Goal: Check status: Check status

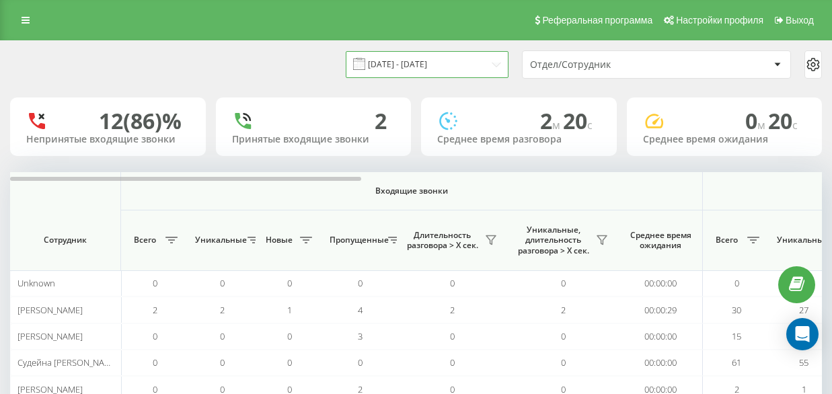
click at [455, 70] on input "[DATE] - [DATE]" at bounding box center [427, 64] width 163 height 26
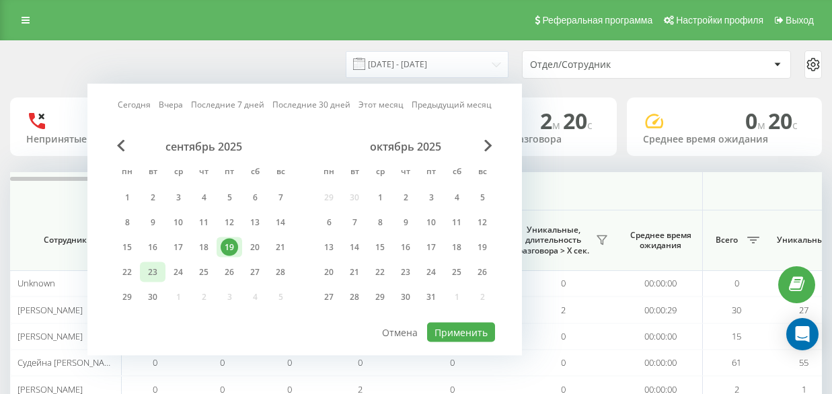
click at [143, 274] on div "23" at bounding box center [153, 272] width 26 height 20
click at [455, 332] on button "Применить" at bounding box center [461, 333] width 68 height 20
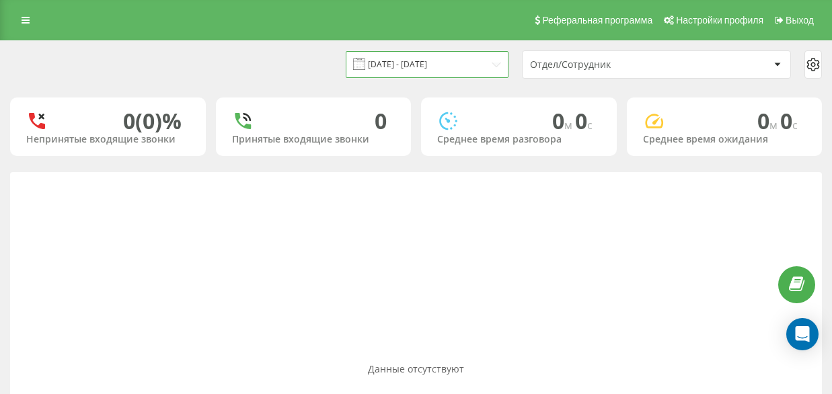
click at [414, 58] on input "[DATE] - [DATE]" at bounding box center [427, 64] width 163 height 26
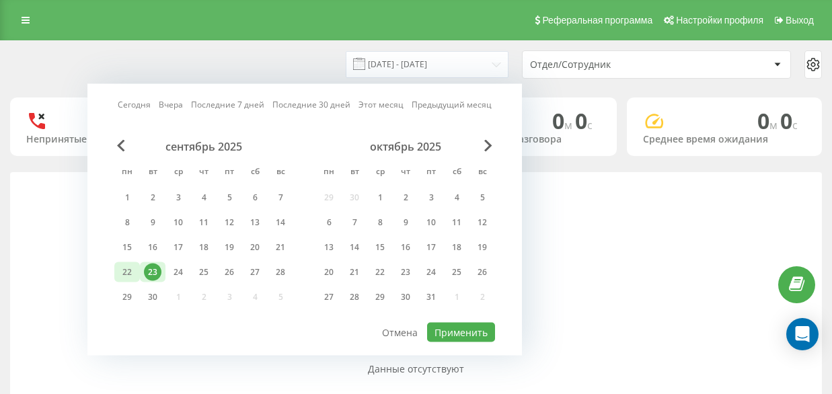
click at [129, 270] on div "22" at bounding box center [126, 272] width 17 height 17
click at [406, 300] on div "30" at bounding box center [405, 296] width 17 height 17
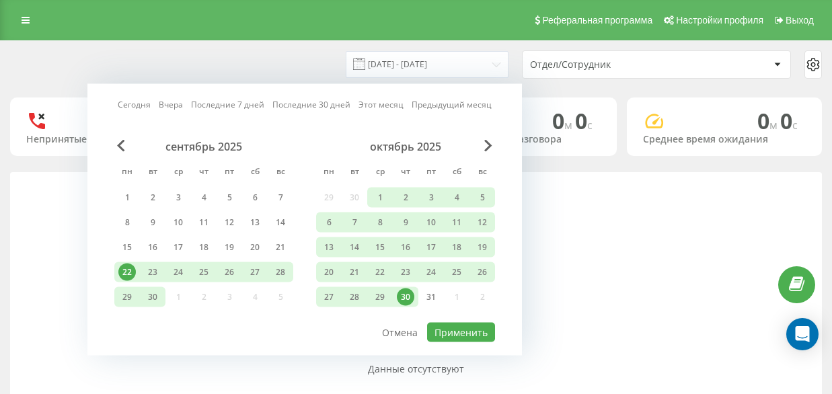
click at [432, 320] on div "сентябрь 2025 пн вт ср чт пт сб вс 1 2 3 4 5 6 7 8 9 10 11 12 13 14 15 16 17 18…" at bounding box center [304, 231] width 381 height 182
drag, startPoint x: 128, startPoint y: 267, endPoint x: 141, endPoint y: 273, distance: 14.7
click at [128, 267] on div "22" at bounding box center [126, 272] width 17 height 17
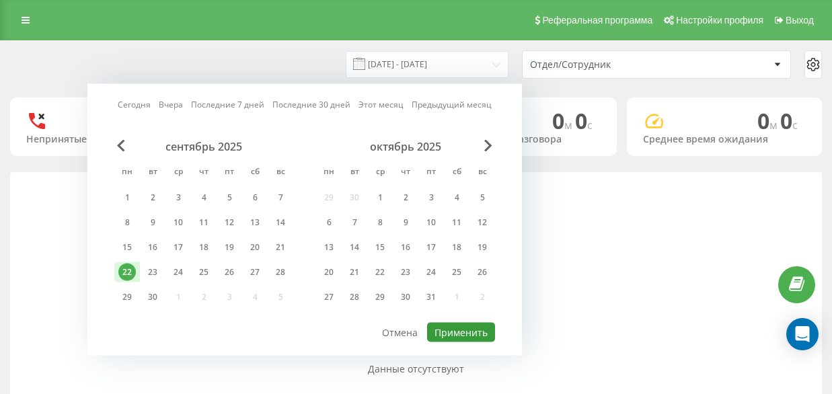
click at [484, 338] on button "Применить" at bounding box center [461, 333] width 68 height 20
type input "[DATE] - [DATE]"
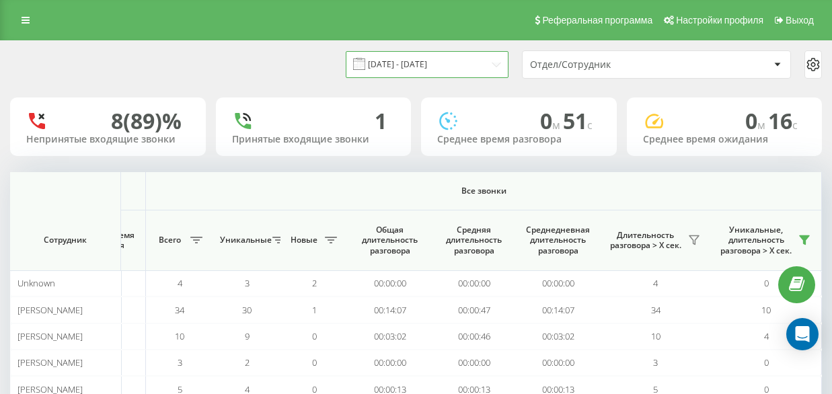
click at [484, 59] on input "[DATE] - [DATE]" at bounding box center [427, 64] width 163 height 26
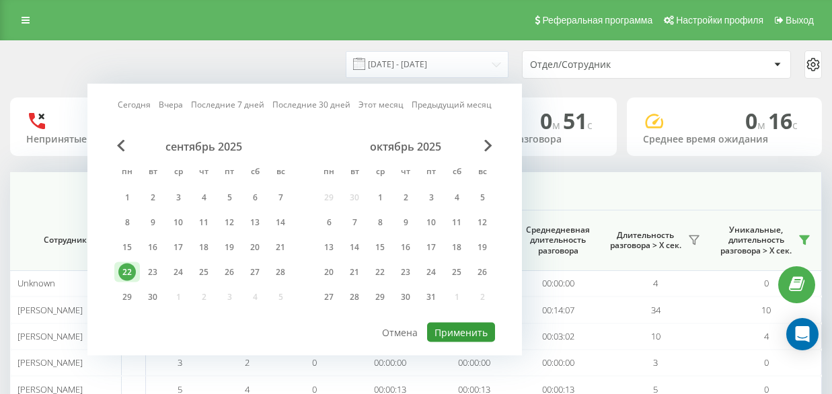
click at [471, 332] on button "Применить" at bounding box center [461, 333] width 68 height 20
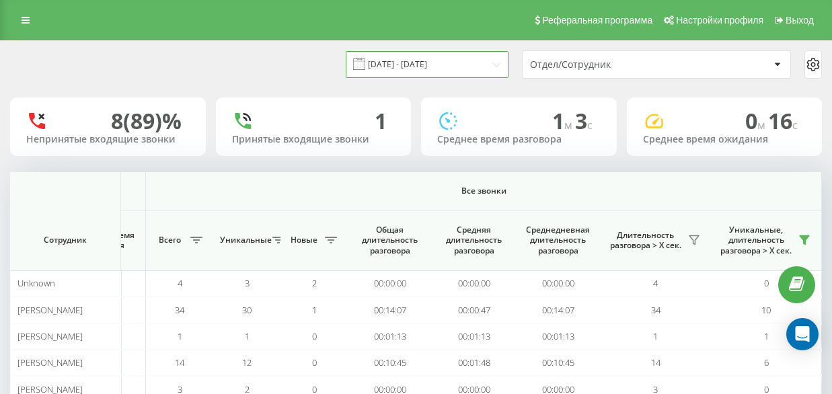
drag, startPoint x: 453, startPoint y: 59, endPoint x: 462, endPoint y: 76, distance: 19.9
click at [453, 59] on input "[DATE] - [DATE]" at bounding box center [427, 64] width 163 height 26
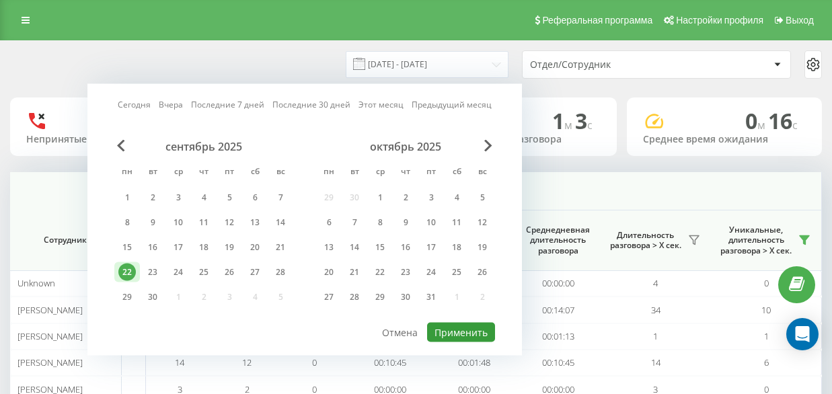
click at [474, 330] on button "Применить" at bounding box center [461, 333] width 68 height 20
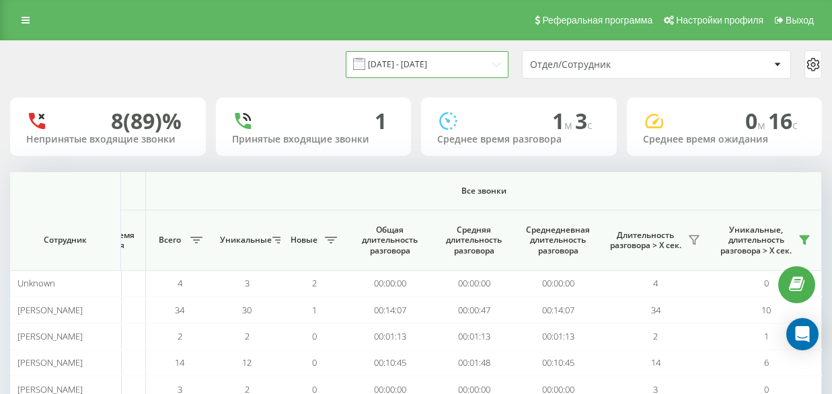
click at [445, 65] on input "[DATE] - [DATE]" at bounding box center [427, 64] width 163 height 26
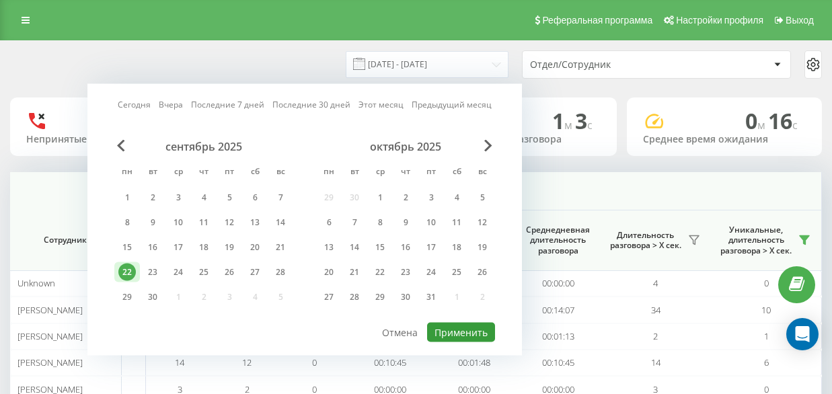
click at [461, 341] on button "Применить" at bounding box center [461, 333] width 68 height 20
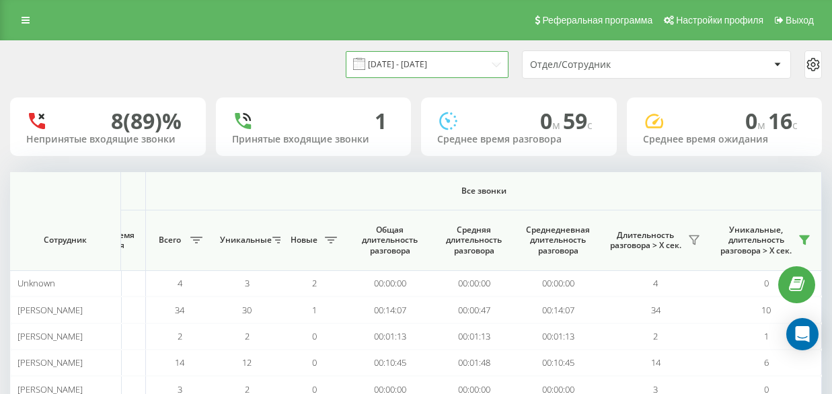
click at [443, 63] on input "[DATE] - [DATE]" at bounding box center [427, 64] width 163 height 26
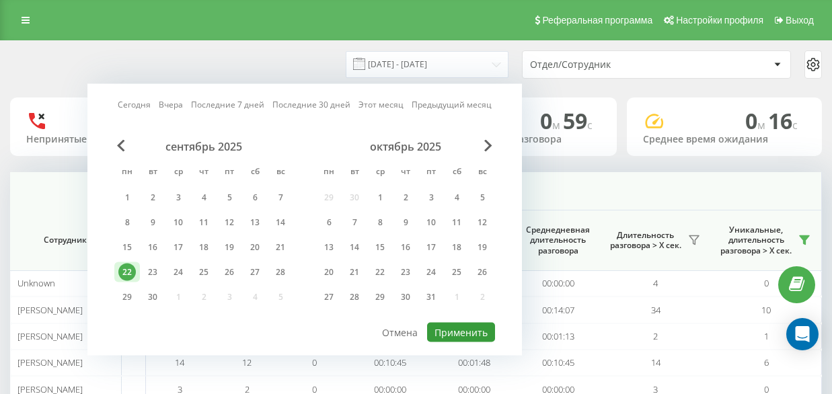
click at [444, 326] on button "Применить" at bounding box center [461, 333] width 68 height 20
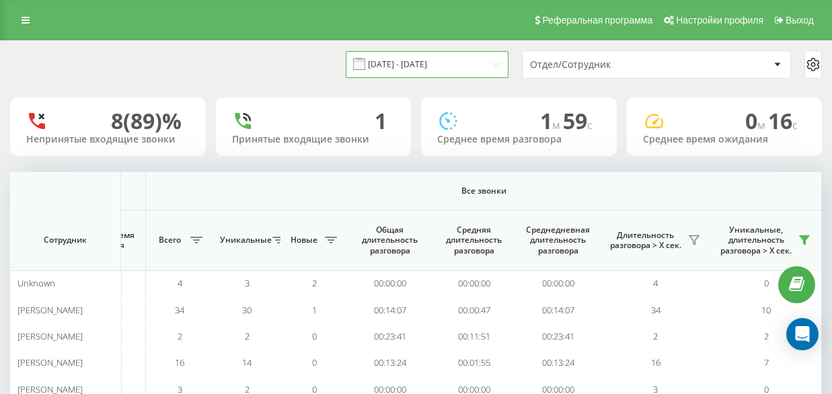
click at [459, 53] on input "[DATE] - [DATE]" at bounding box center [427, 64] width 163 height 26
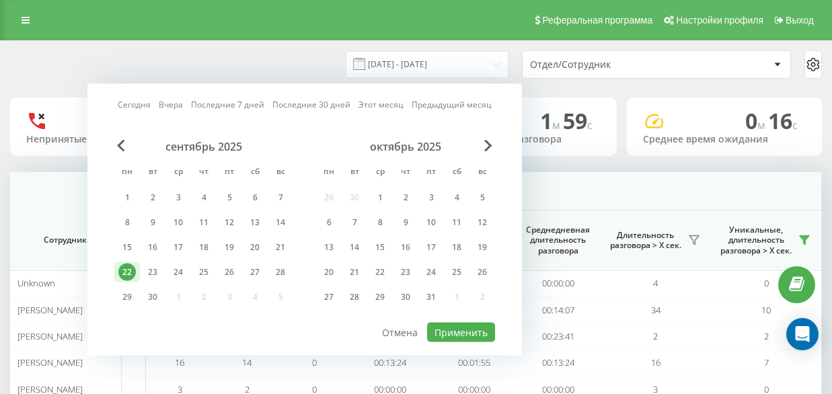
click at [449, 321] on div "сентябрь 2025 пн вт ср чт пт сб вс 1 2 3 4 5 6 7 8 9 10 11 12 13 14 15 16 17 18…" at bounding box center [304, 231] width 381 height 182
click at [449, 321] on div at bounding box center [304, 321] width 381 height 1
click at [449, 323] on button "Применить" at bounding box center [461, 333] width 68 height 20
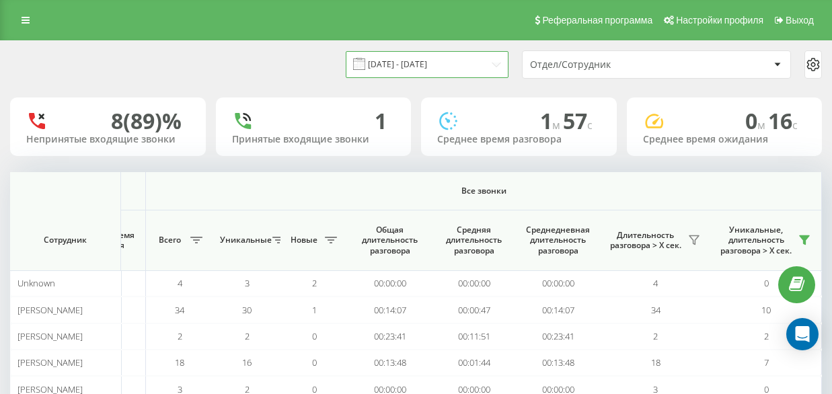
click at [432, 67] on input "[DATE] - [DATE]" at bounding box center [427, 64] width 163 height 26
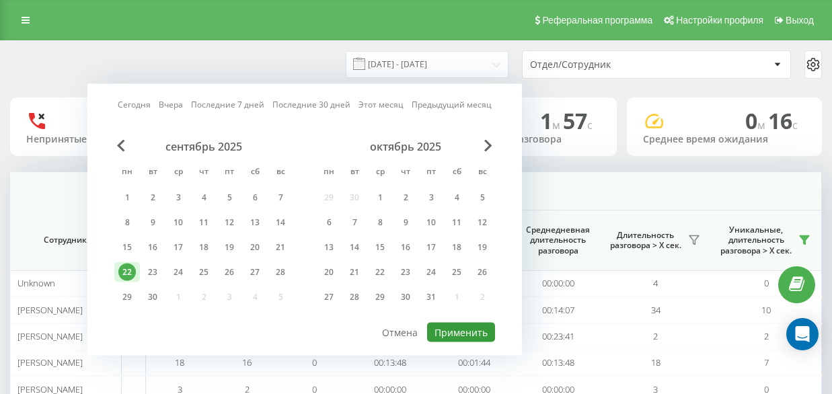
click at [455, 332] on button "Применить" at bounding box center [461, 333] width 68 height 20
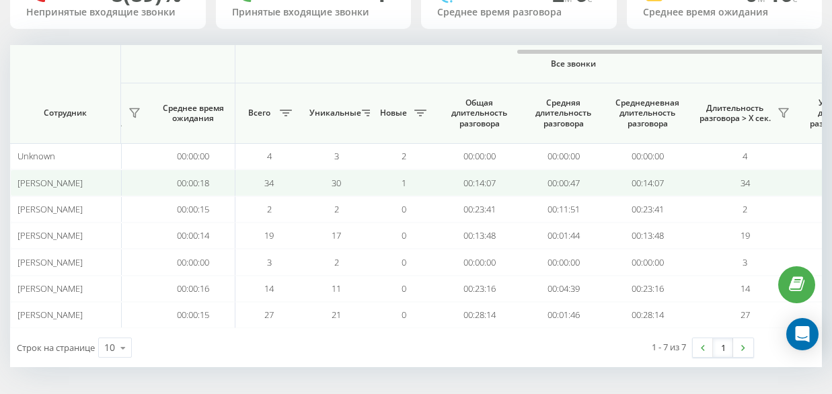
scroll to position [0, 1065]
